Goal: Communication & Community: Answer question/provide support

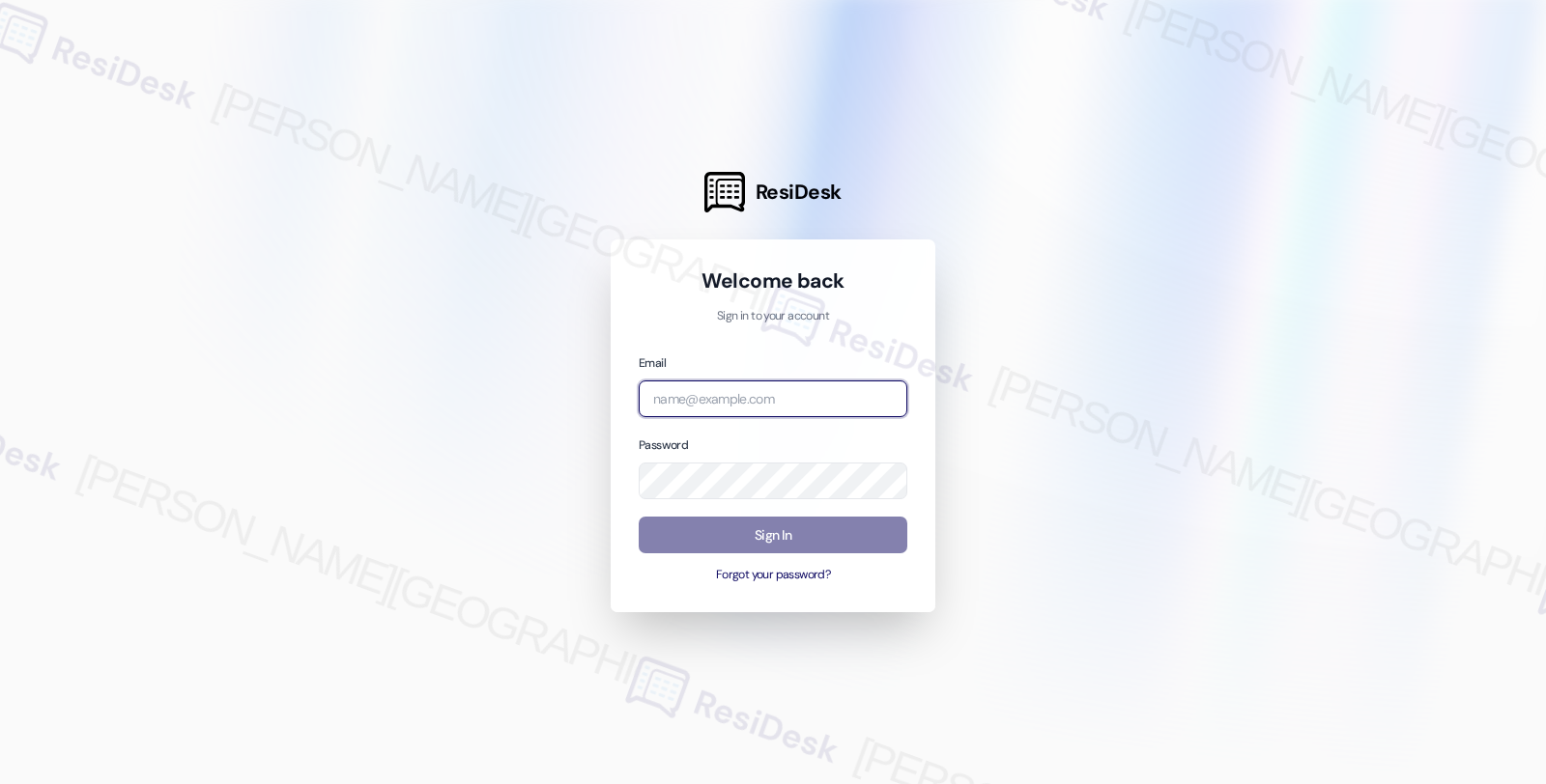
click at [737, 381] on input "email" at bounding box center [773, 399] width 268 height 37
type input "automated-surveys-americas_rental_managers-fides.[PERSON_NAME]@americas_rental_…"
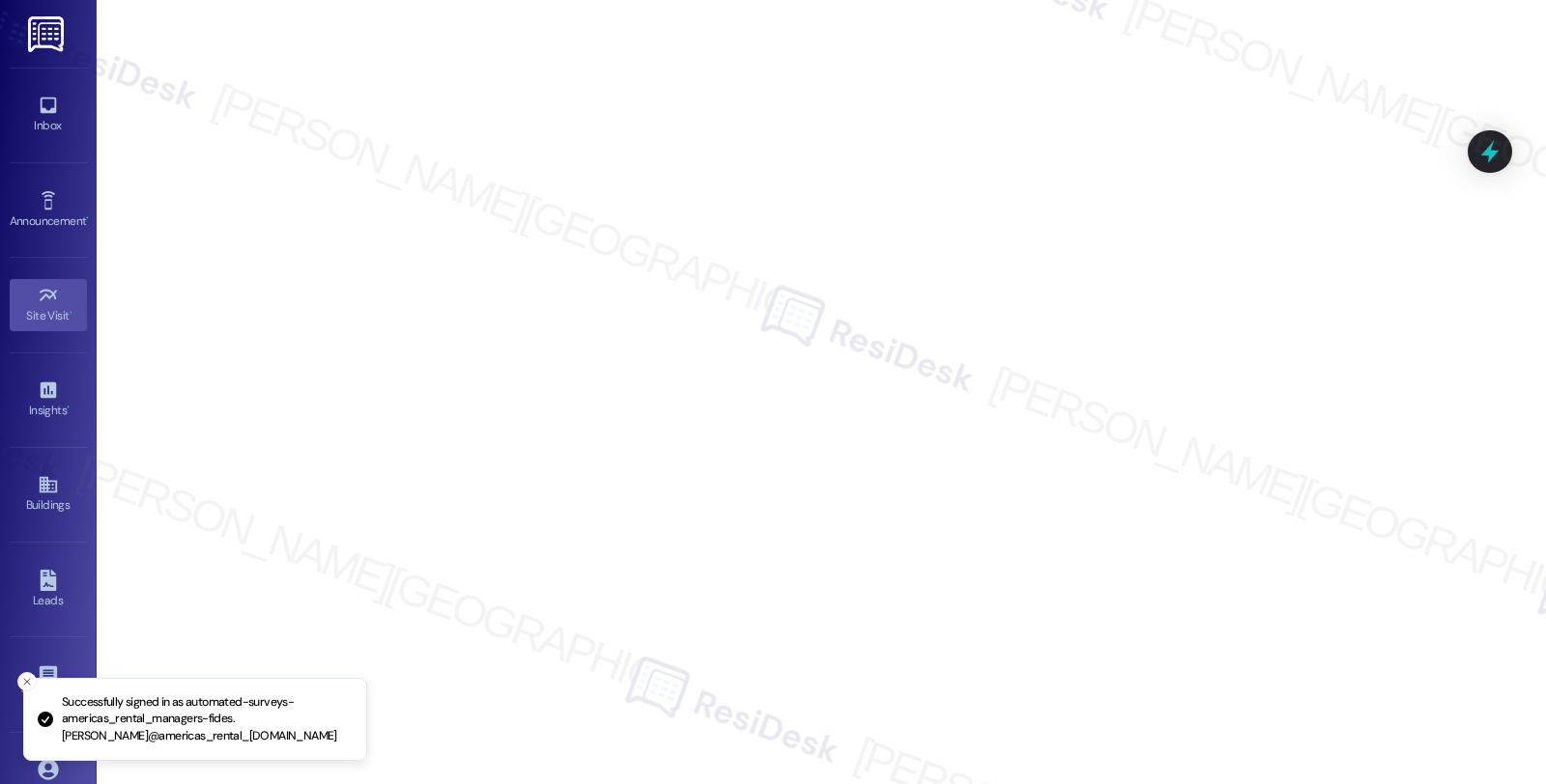
click at [50, 143] on div "Inbox Go to Inbox" at bounding box center [48, 115] width 77 height 95
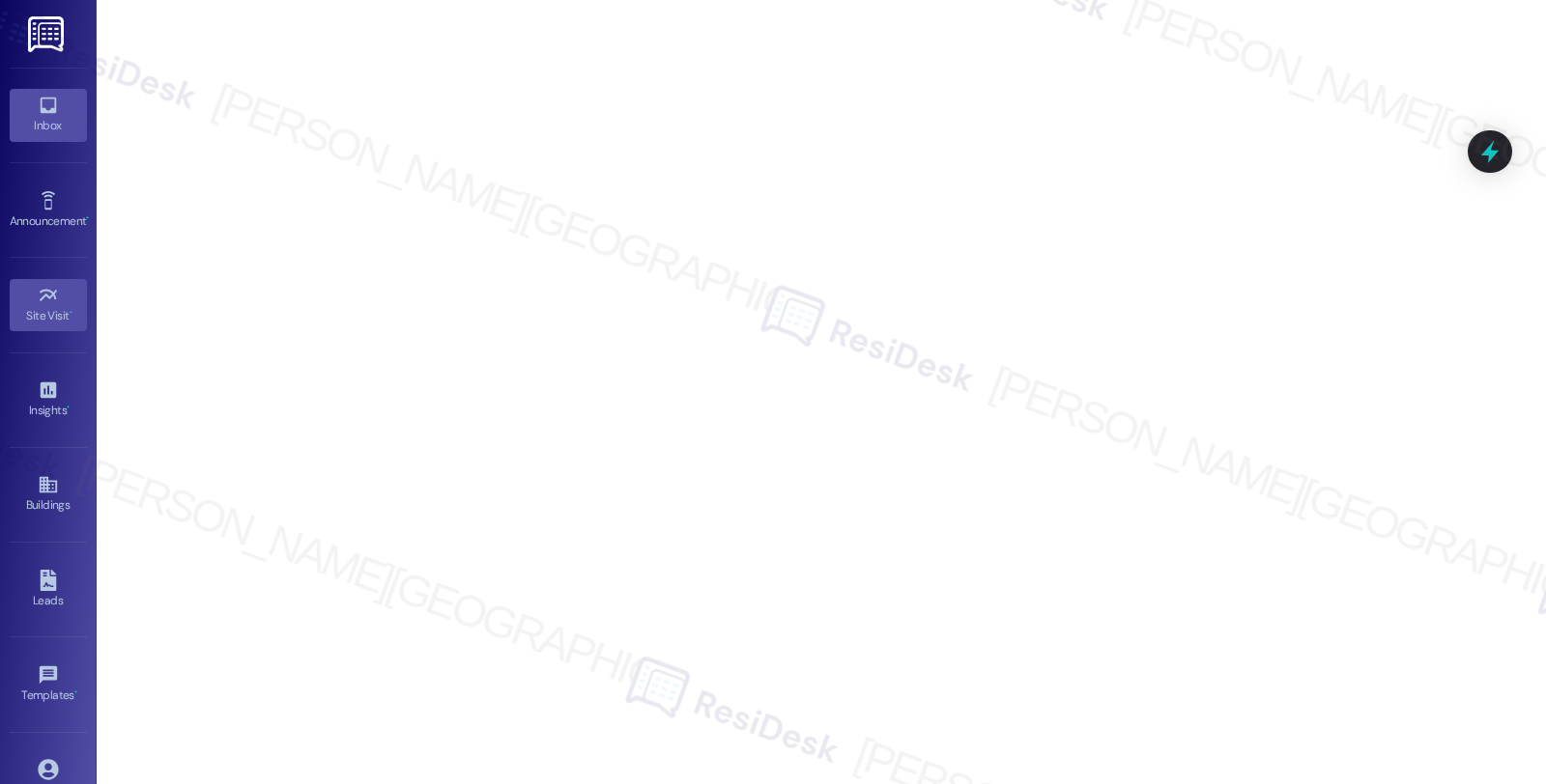
click at [49, 123] on div "Inbox" at bounding box center [48, 125] width 97 height 20
